Goal: Transaction & Acquisition: Purchase product/service

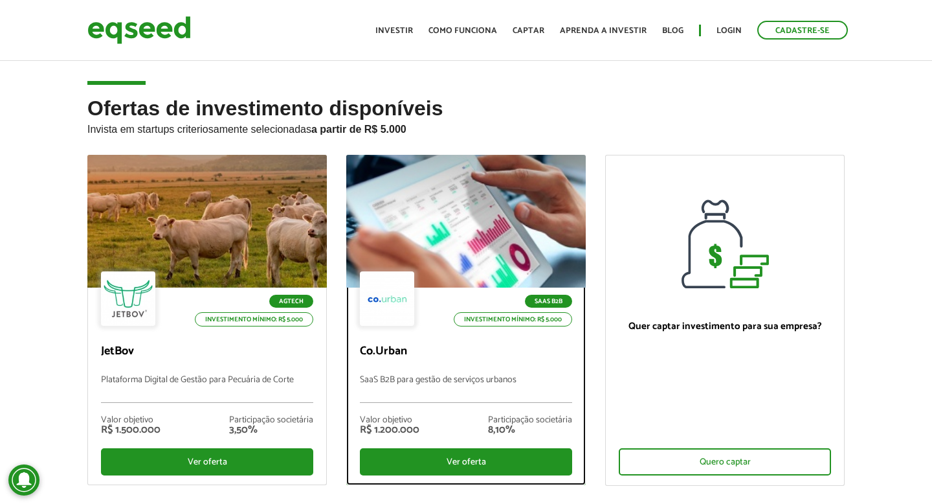
click at [430, 205] on div at bounding box center [465, 221] width 287 height 159
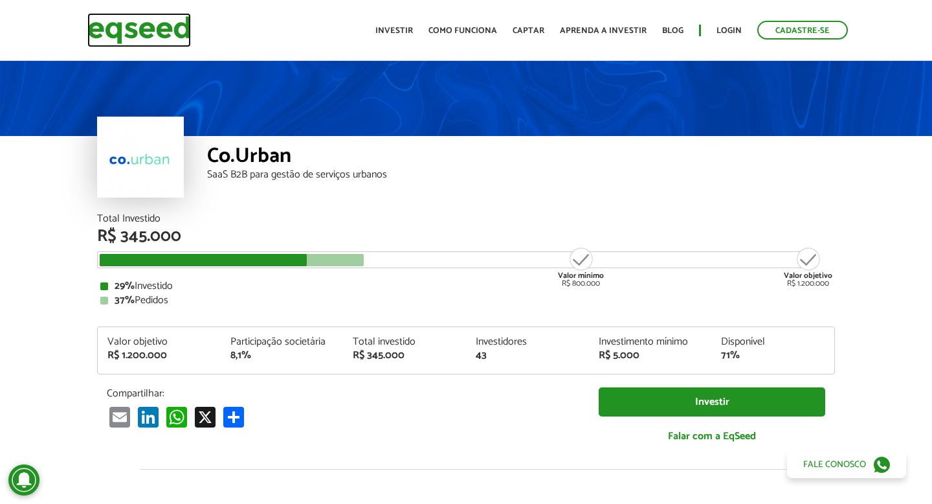
click at [159, 34] on img at bounding box center [139, 30] width 104 height 34
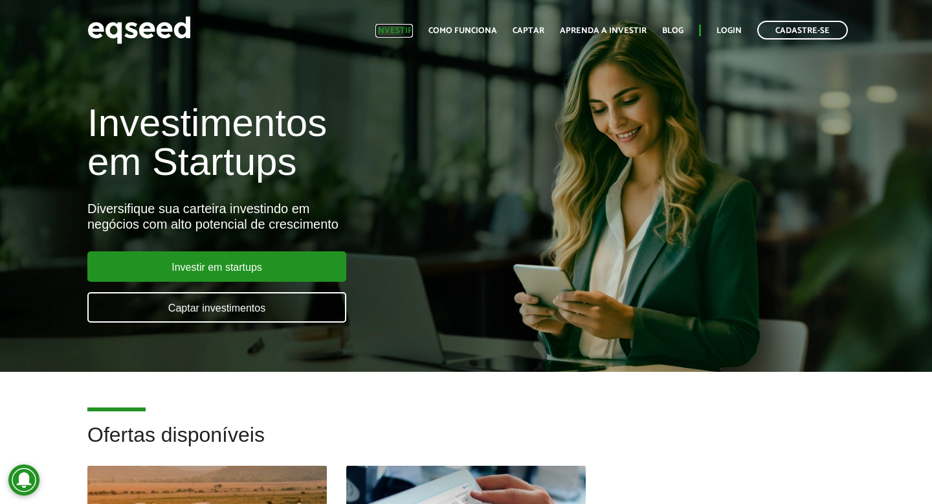
click at [405, 29] on link "Investir" at bounding box center [394, 31] width 38 height 8
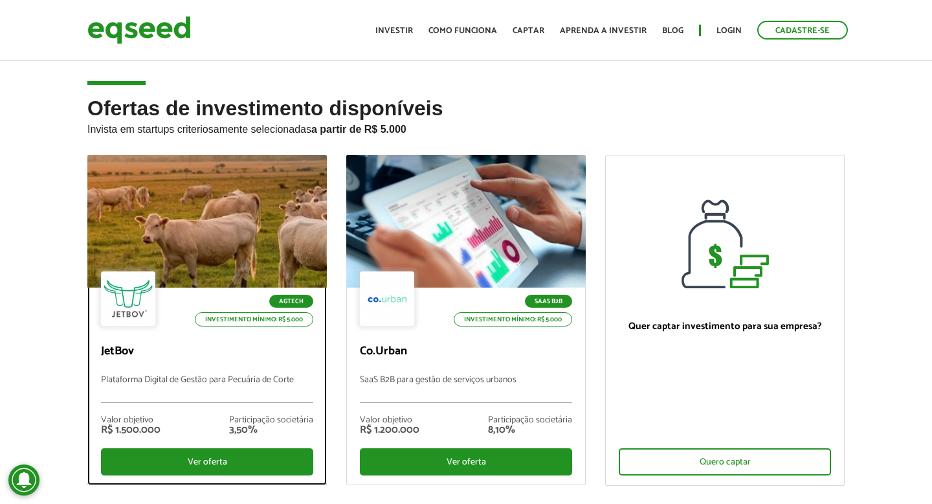
click at [232, 212] on div at bounding box center [206, 221] width 287 height 159
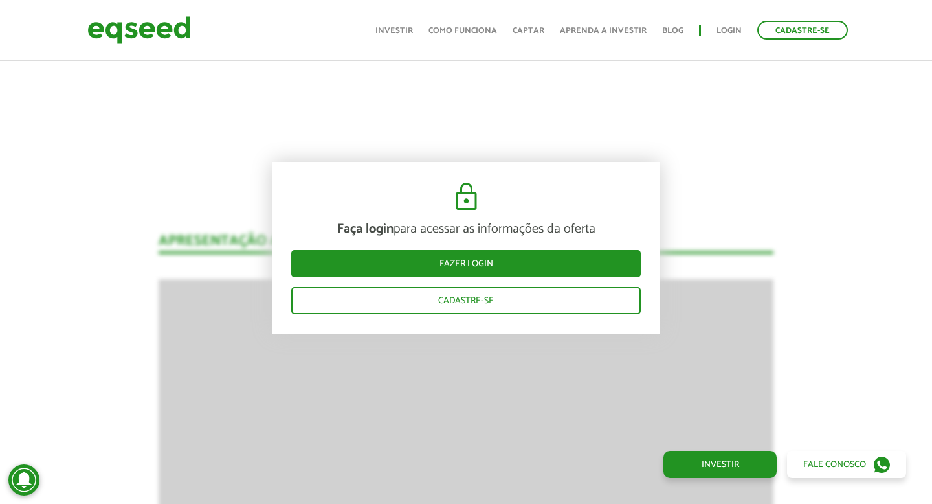
scroll to position [1559, 0]
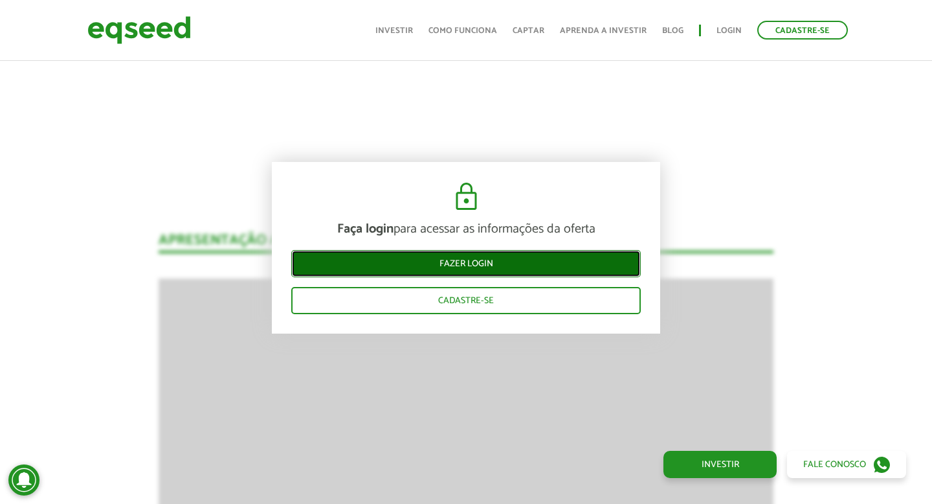
click at [471, 264] on link "Fazer login" at bounding box center [466, 263] width 350 height 27
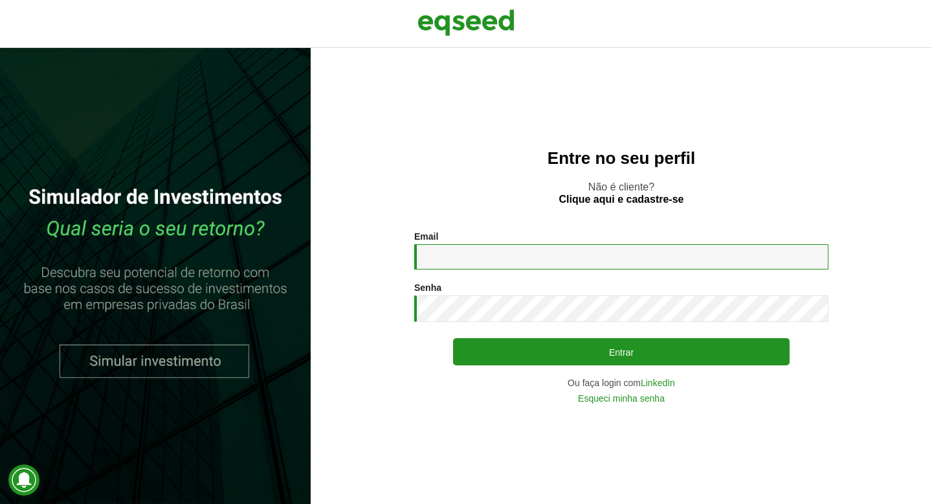
click at [471, 264] on input "Email *" at bounding box center [621, 256] width 414 height 25
type input "**********"
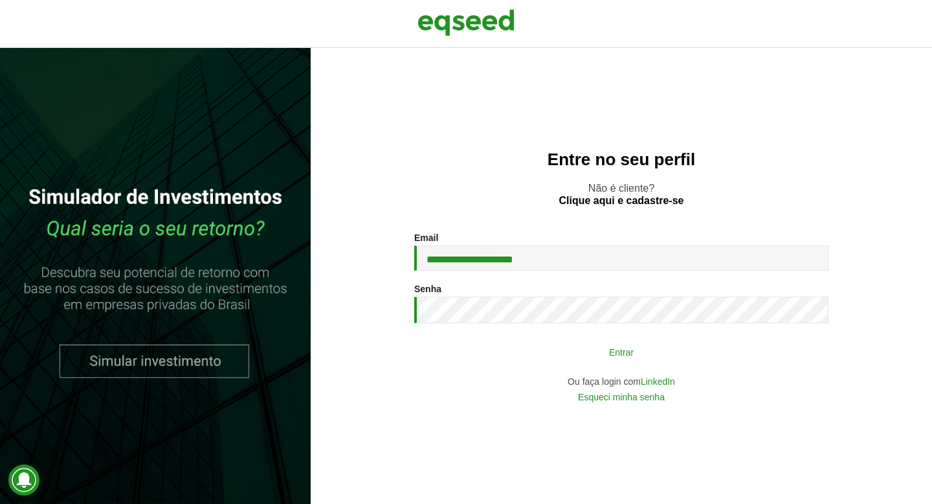
click at [559, 350] on button "Entrar" at bounding box center [621, 351] width 337 height 25
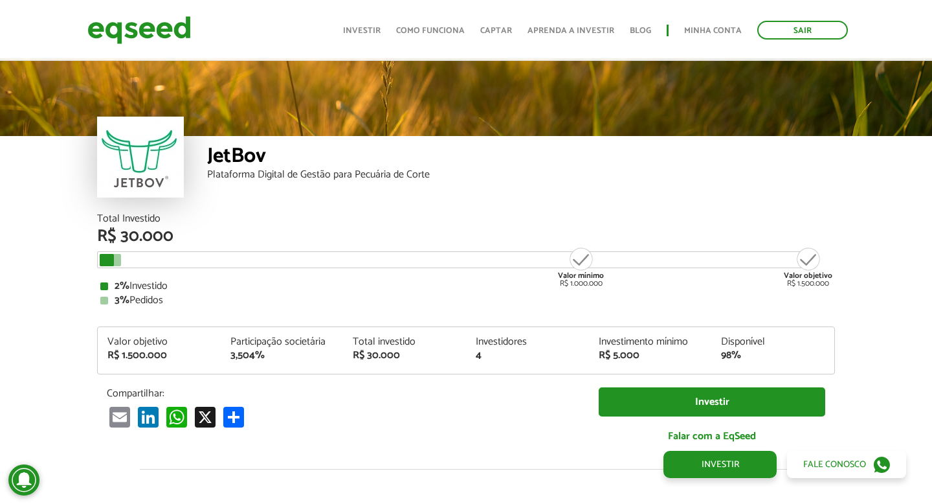
scroll to position [1301, 0]
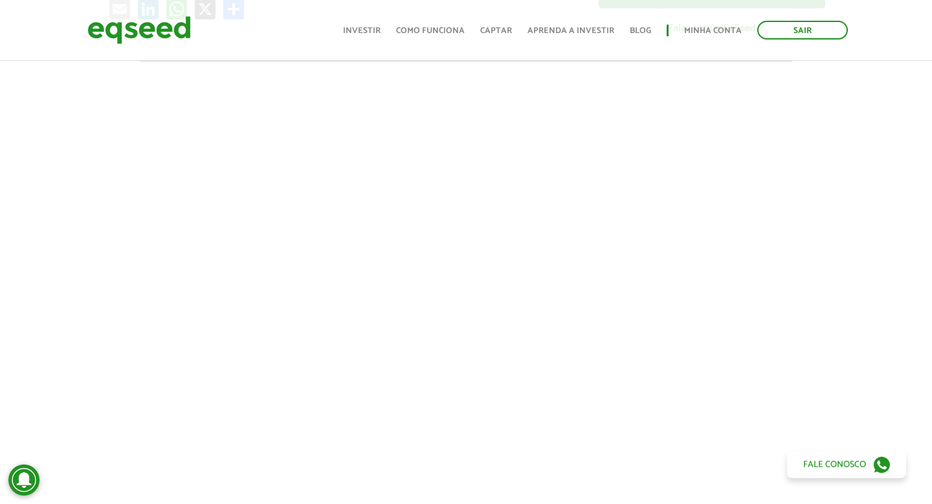
scroll to position [434, 0]
click at [0, 291] on div at bounding box center [466, 254] width 932 height 441
click at [30, 179] on div at bounding box center [466, 254] width 932 height 441
click at [891, 368] on div at bounding box center [466, 254] width 932 height 441
click at [747, 464] on link "Investir" at bounding box center [720, 464] width 113 height 27
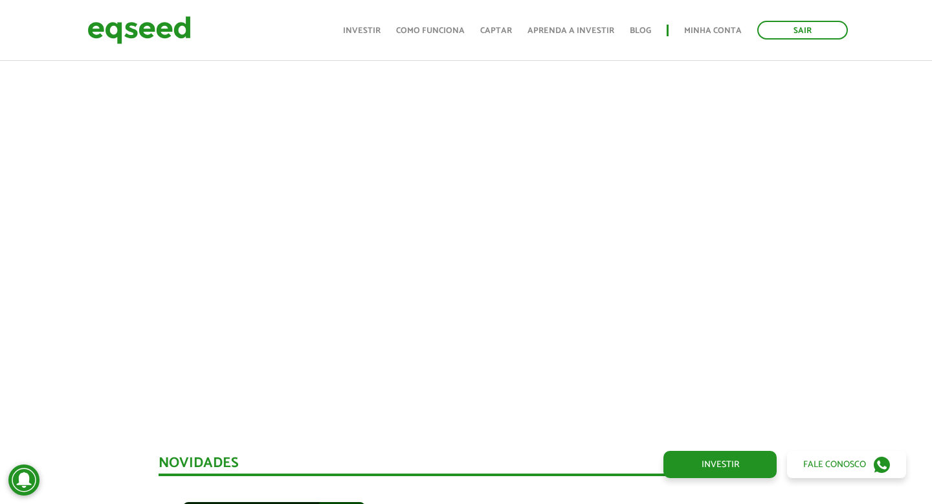
scroll to position [509, 0]
click at [860, 317] on div at bounding box center [466, 180] width 932 height 441
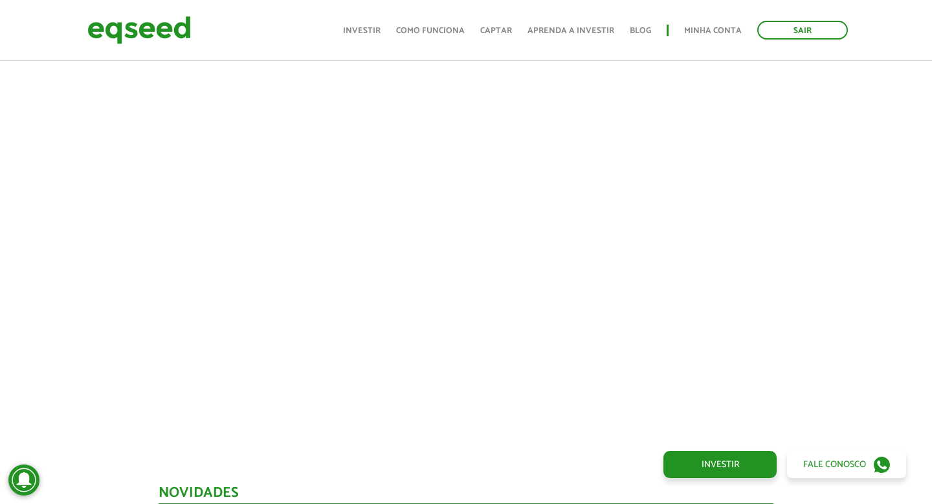
scroll to position [462, 0]
click at [13, 316] on div at bounding box center [466, 226] width 932 height 441
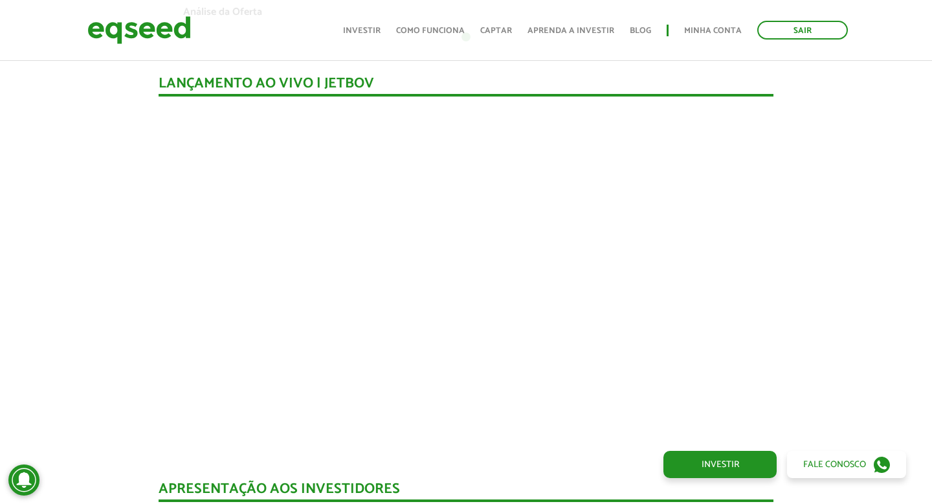
scroll to position [1114, 0]
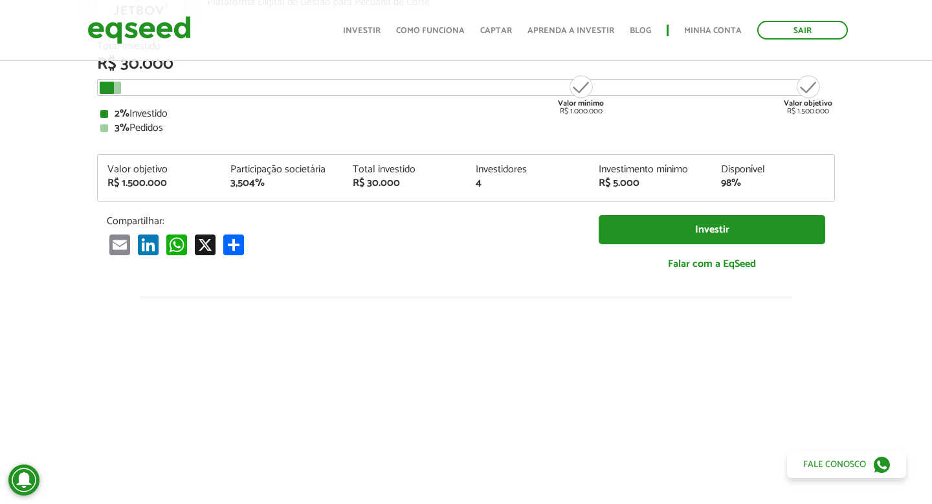
scroll to position [0, 0]
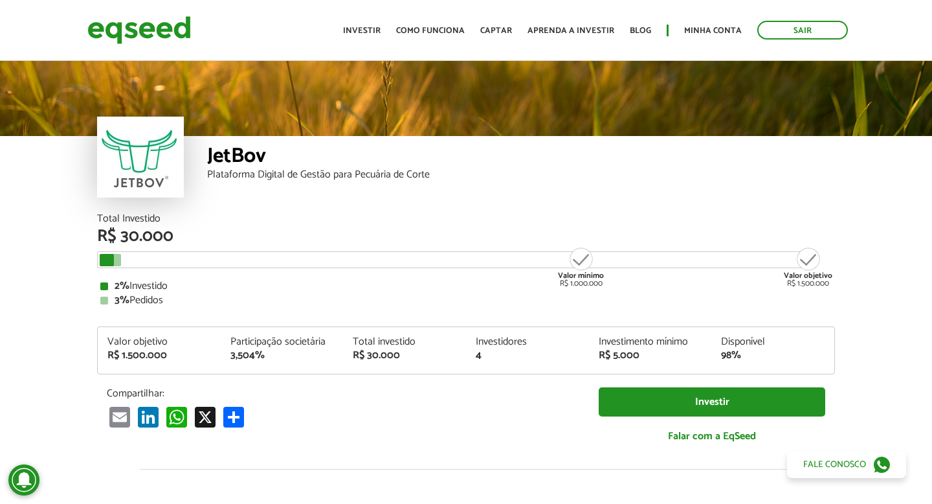
click at [25, 242] on article "JetBov Plataforma Digital de Gestão para Pecuária de Corte Total Investido R$ 3…" at bounding box center [466, 484] width 932 height 852
click at [379, 32] on link "Investir" at bounding box center [362, 31] width 38 height 8
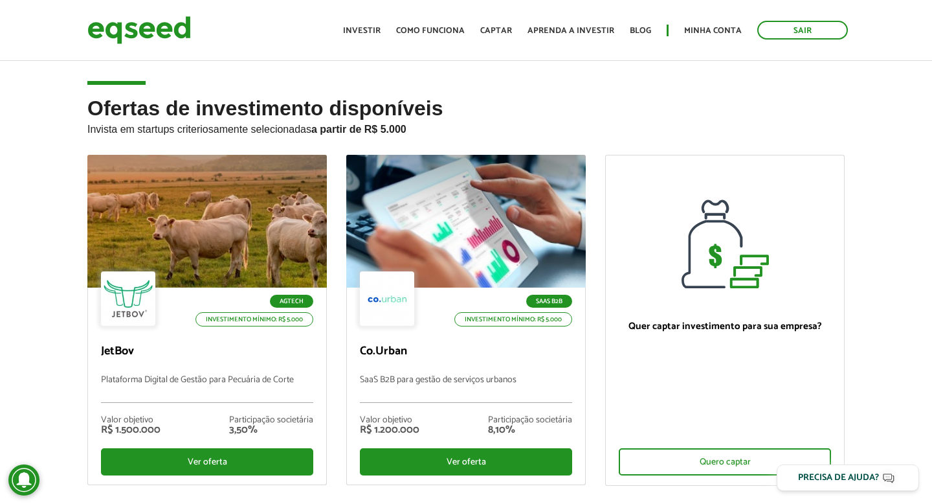
click at [38, 233] on div "Ofertas de investimento disponíveis Invista em startups criteriosamente selecio…" at bounding box center [466, 332] width 932 height 471
